Goal: Task Accomplishment & Management: Use online tool/utility

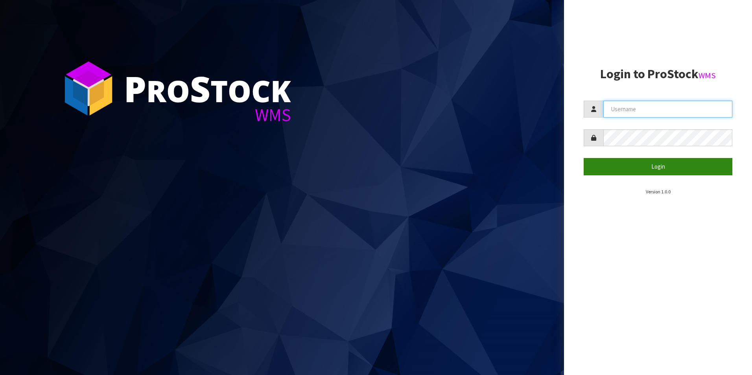
type input "TUFF TURF"
click at [635, 165] on button "Login" at bounding box center [658, 166] width 149 height 17
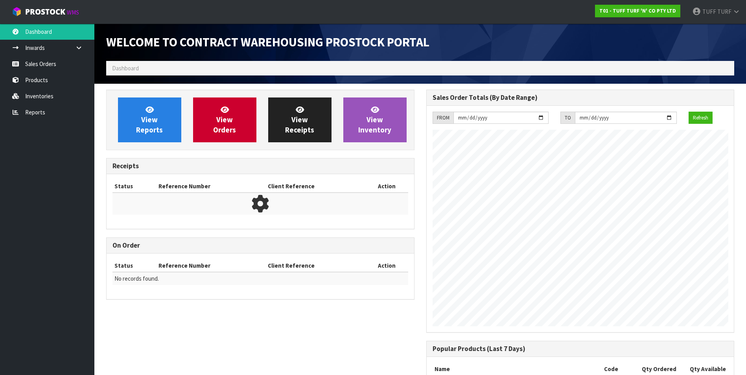
scroll to position [436, 320]
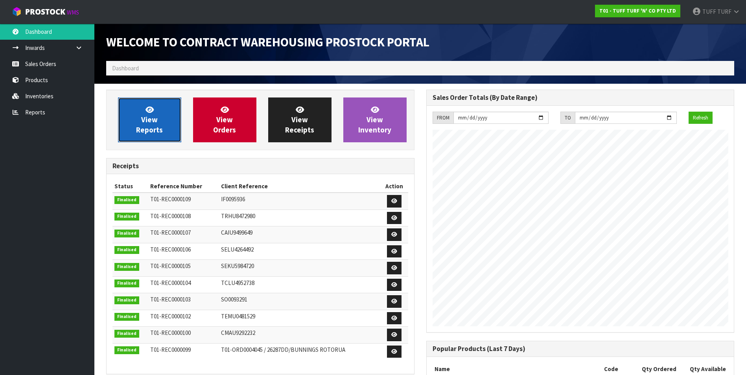
click at [159, 133] on span "View Reports" at bounding box center [149, 120] width 27 height 30
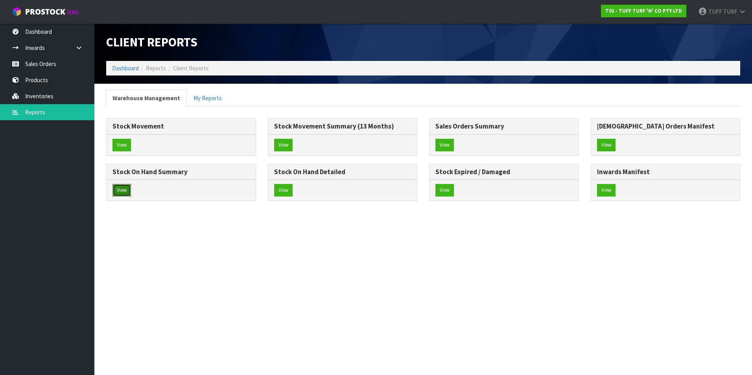
click at [127, 189] on button "View" at bounding box center [122, 190] width 18 height 13
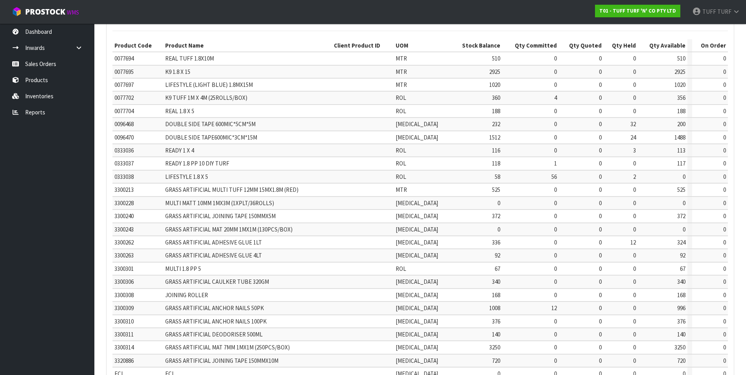
scroll to position [118, 0]
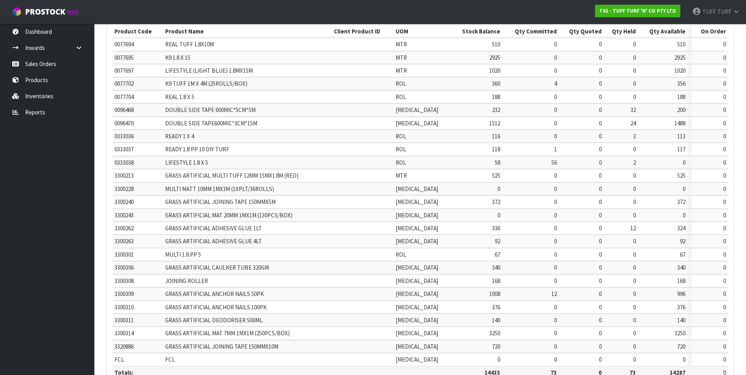
click at [658, 159] on td "0" at bounding box center [662, 162] width 49 height 13
drag, startPoint x: 672, startPoint y: 191, endPoint x: 159, endPoint y: 194, distance: 513.0
click at [159, 194] on tr "3300228 MULTI MATT 10MM 1MX3M (1XPLT/36ROLLS) [MEDICAL_DATA] 0 0 0 0 0 0" at bounding box center [421, 189] width 616 height 13
drag, startPoint x: 159, startPoint y: 194, endPoint x: 155, endPoint y: 188, distance: 7.4
click at [155, 188] on td "3300228" at bounding box center [138, 189] width 51 height 13
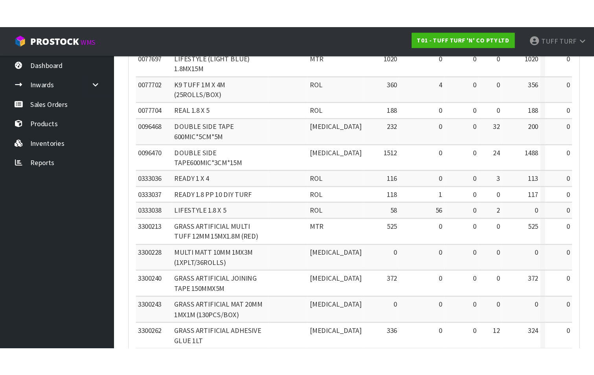
scroll to position [171, 0]
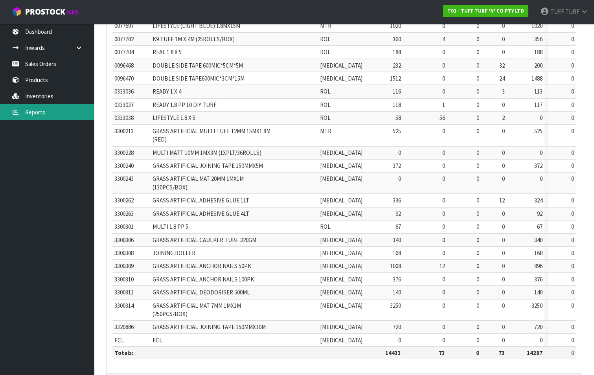
click at [53, 107] on link "Reports" at bounding box center [47, 112] width 94 height 16
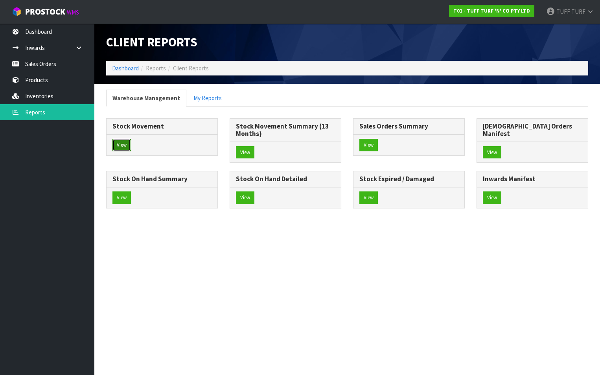
click at [121, 142] on button "View" at bounding box center [122, 145] width 18 height 13
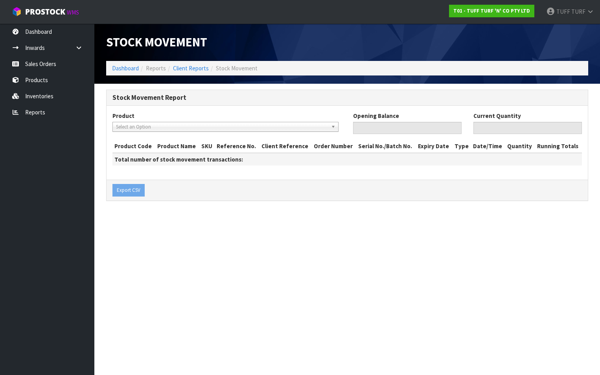
click at [334, 125] on b at bounding box center [334, 126] width 7 height 9
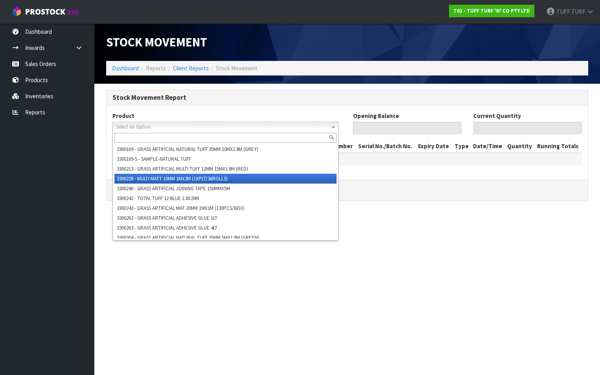
click at [279, 181] on li "3300228 - MULTI MATT 10MM 1MX3M (1XPLT/36ROLLS)" at bounding box center [225, 179] width 222 height 10
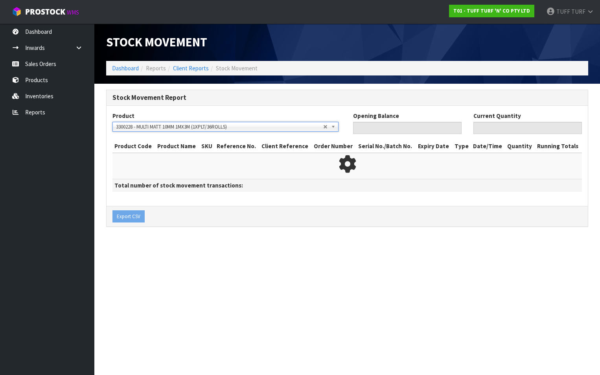
type input "0"
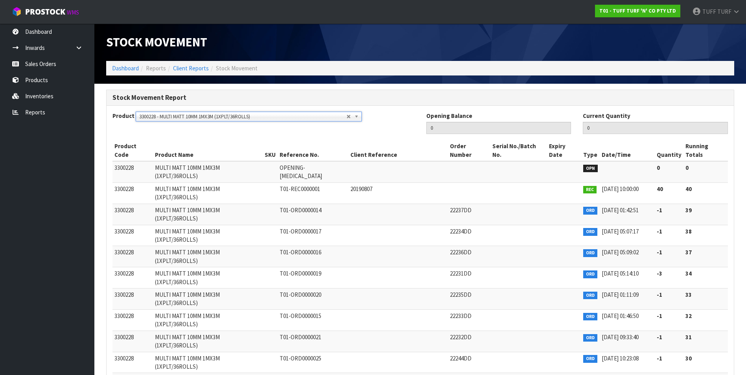
click at [405, 124] on div "Product 3300169 - GRASS ARTIFICIAL NATURAL TUFF 35MM 10MX1.8M (GREY) 3300169-S …" at bounding box center [264, 120] width 314 height 17
click at [137, 133] on div "Product 3300169 - GRASS ARTIFICIAL NATURAL TUFF 35MM 10MX1.8M (GREY) 3300169-S …" at bounding box center [420, 126] width 627 height 28
click at [468, 130] on input "0" at bounding box center [498, 128] width 145 height 12
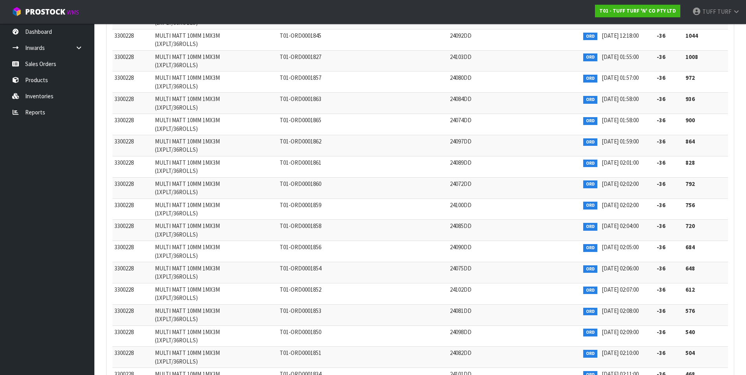
scroll to position [16612, 0]
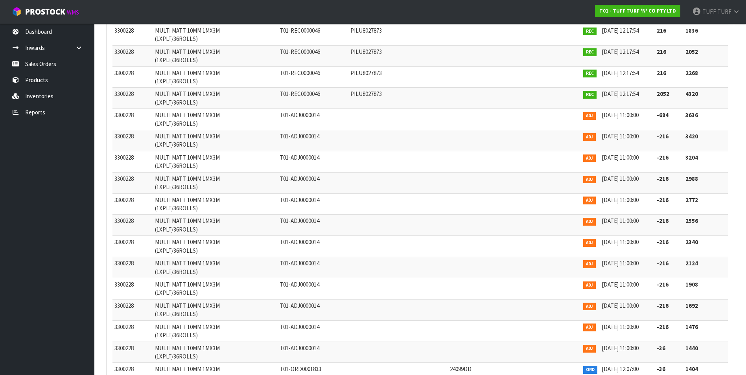
scroll to position [15668, 0]
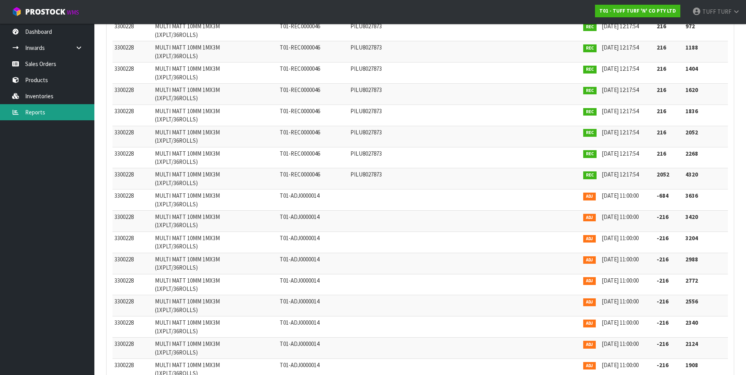
click at [48, 113] on link "Reports" at bounding box center [47, 112] width 94 height 16
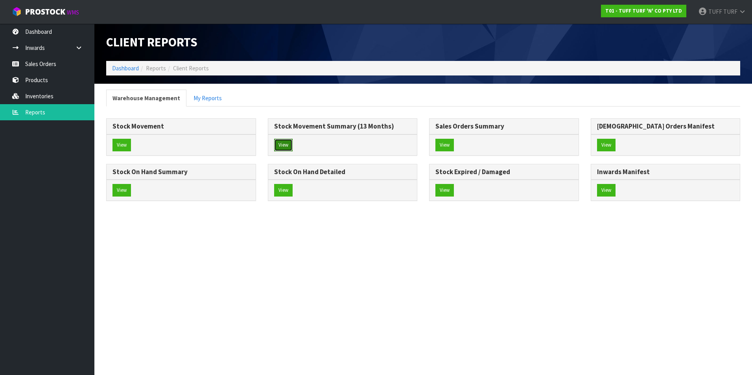
click at [290, 141] on button "View" at bounding box center [283, 145] width 18 height 13
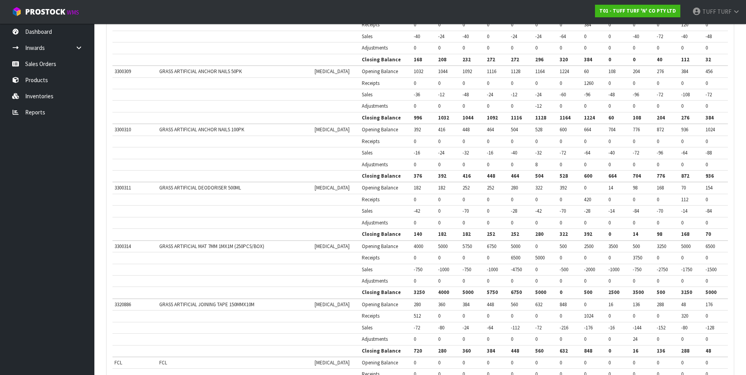
scroll to position [1297, 0]
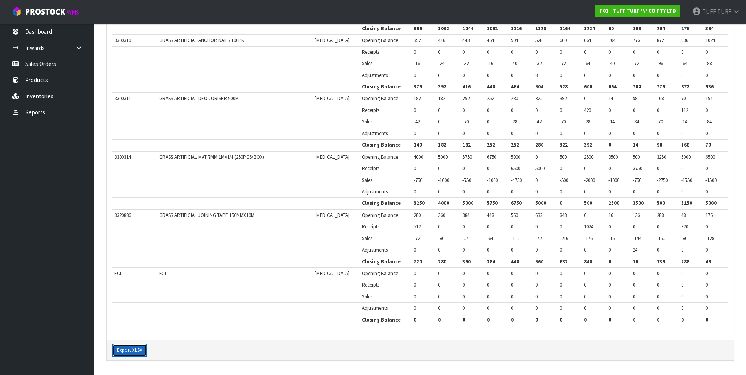
click at [137, 351] on button "Export XLSX" at bounding box center [130, 350] width 34 height 13
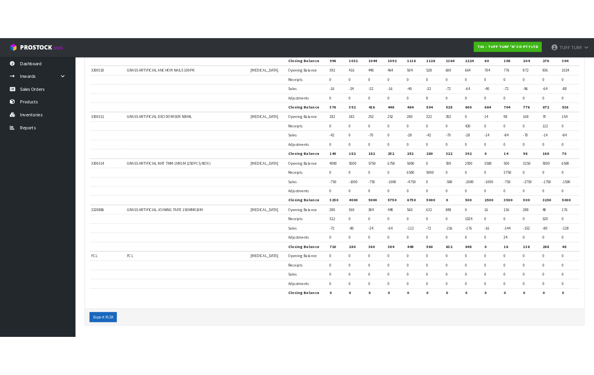
scroll to position [1588, 0]
